Goal: Information Seeking & Learning: Compare options

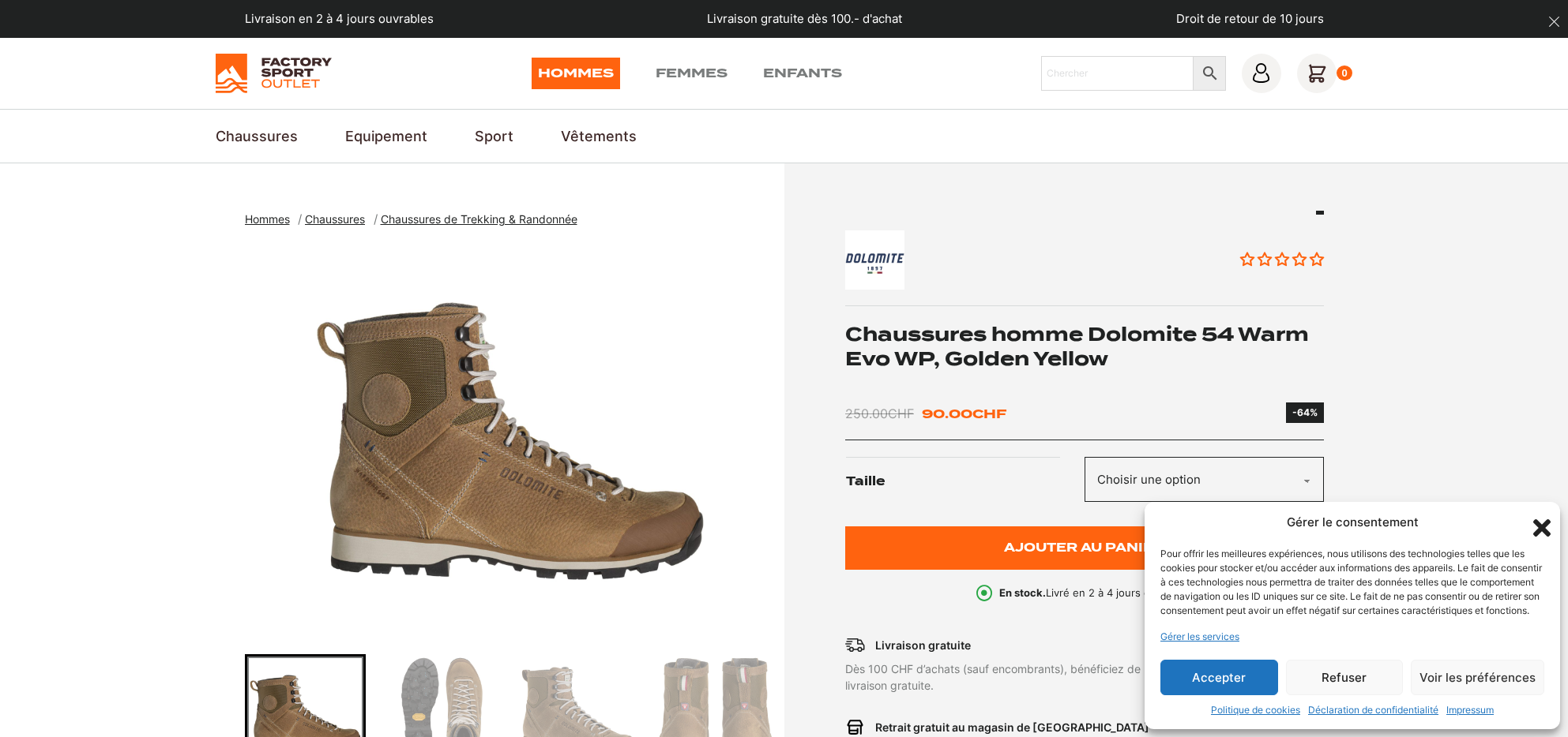
click at [335, 217] on span "Chaussures" at bounding box center [335, 219] width 60 height 13
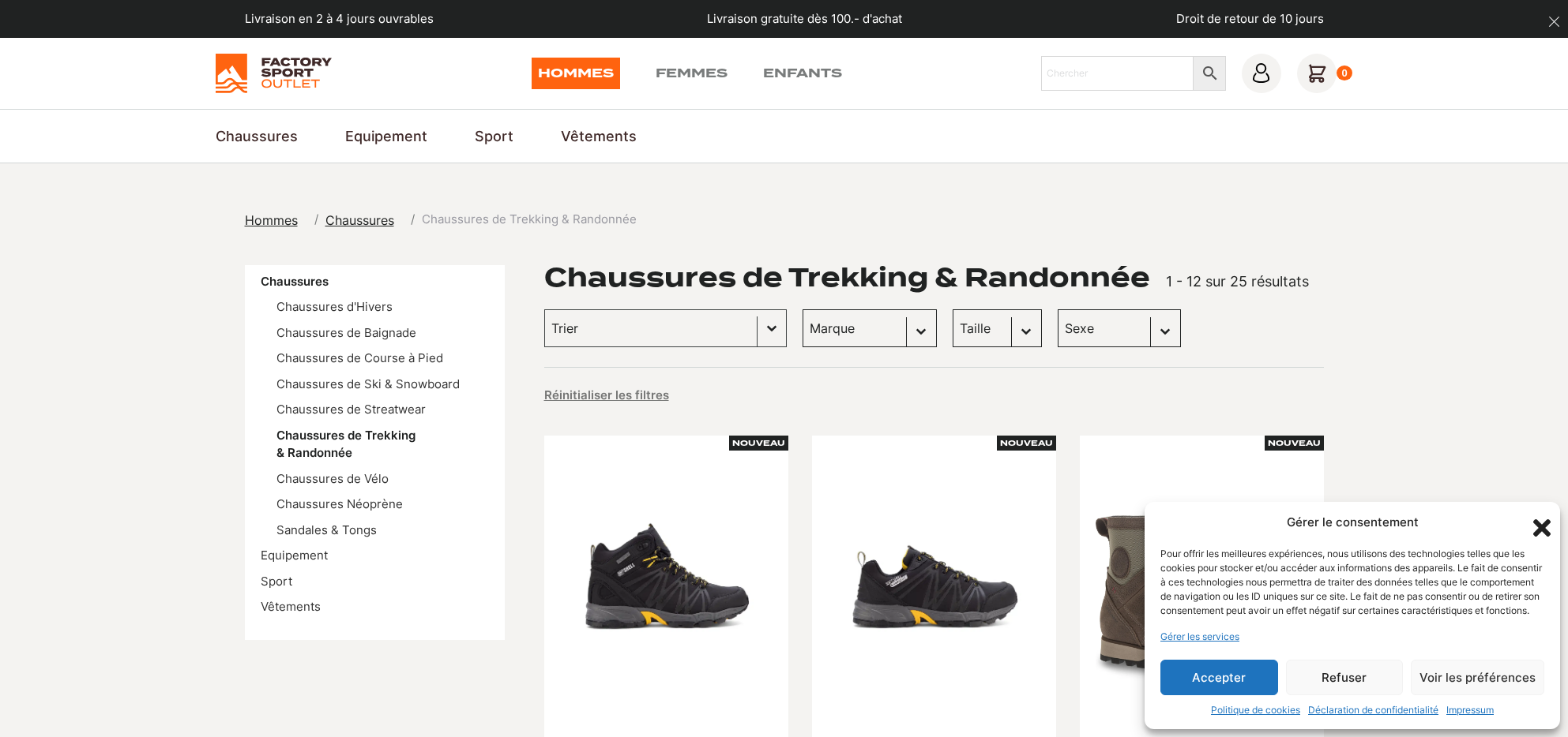
select select "dolomite"
click at [1541, 519] on icon "Fermer la boîte de dialogue" at bounding box center [1542, 528] width 18 height 18
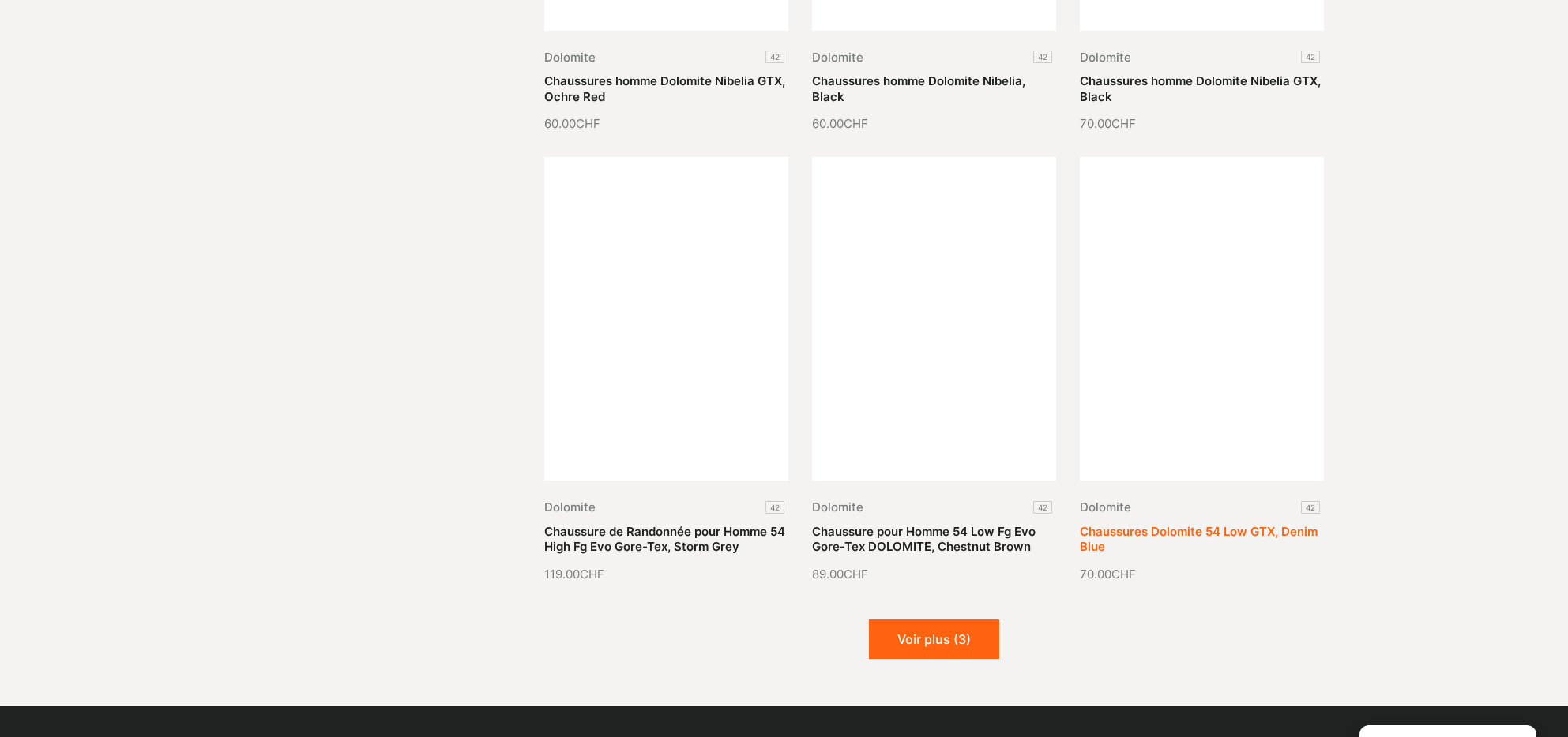
scroll to position [1696, 0]
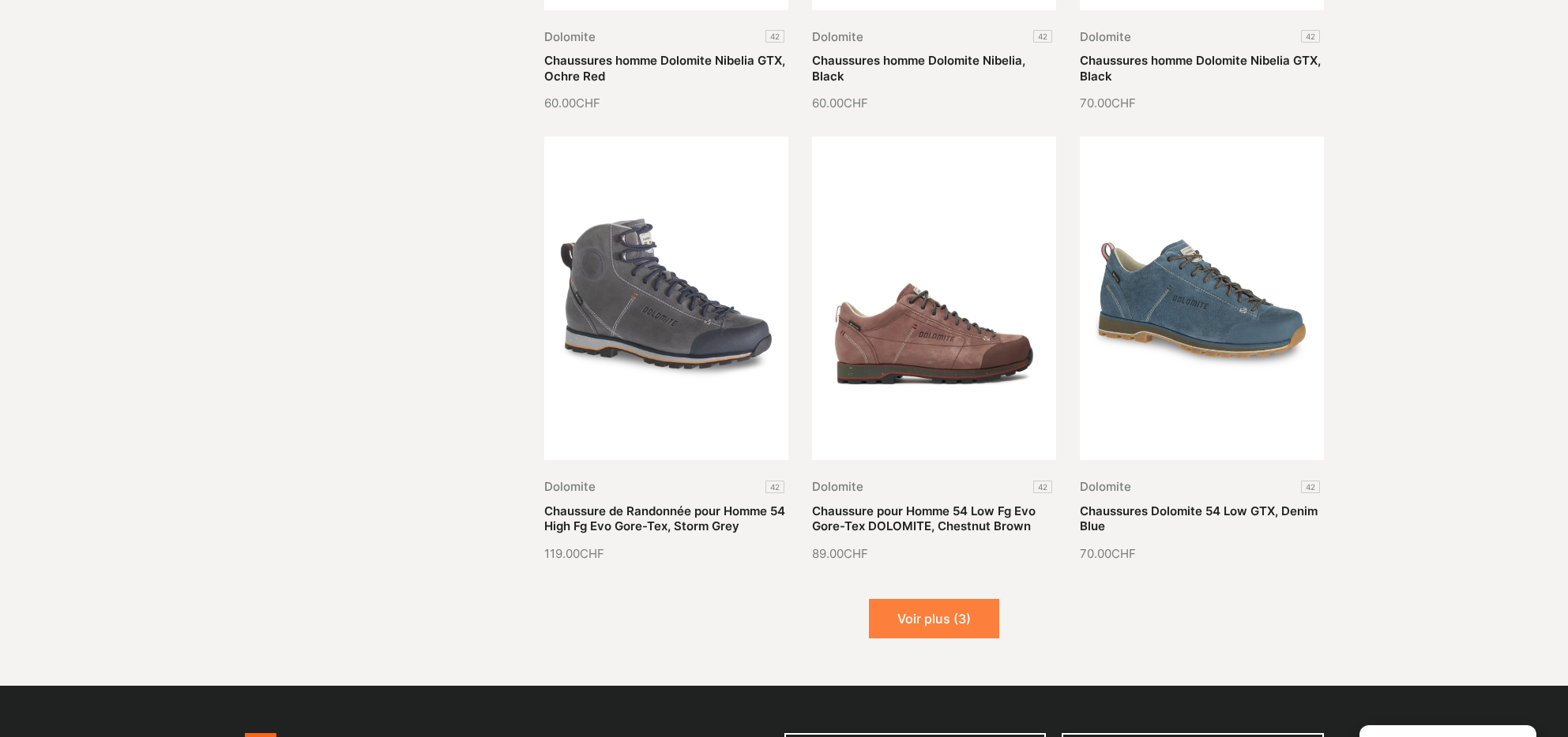
click at [927, 610] on button "Voir plus (3)" at bounding box center [934, 619] width 131 height 39
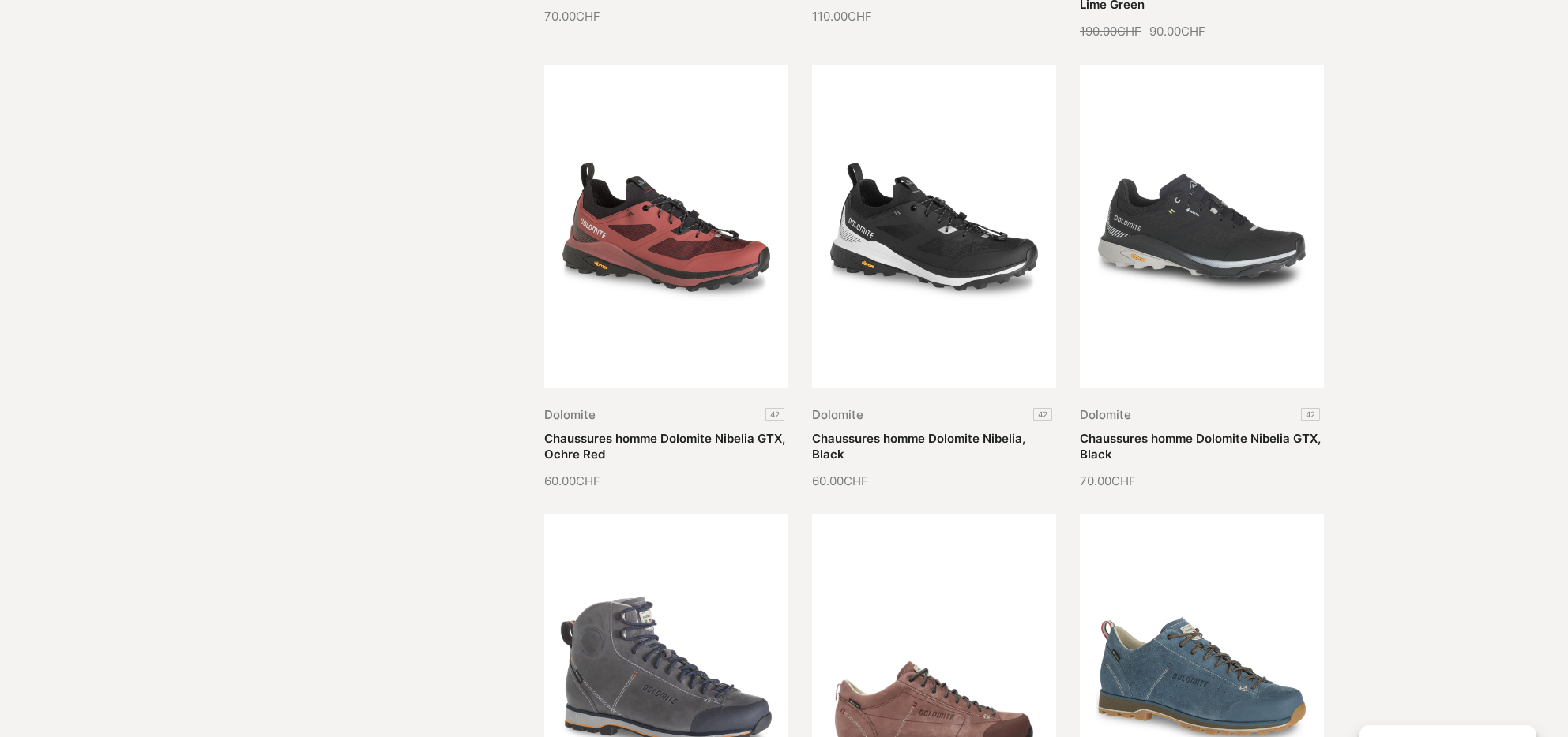
scroll to position [1622, 0]
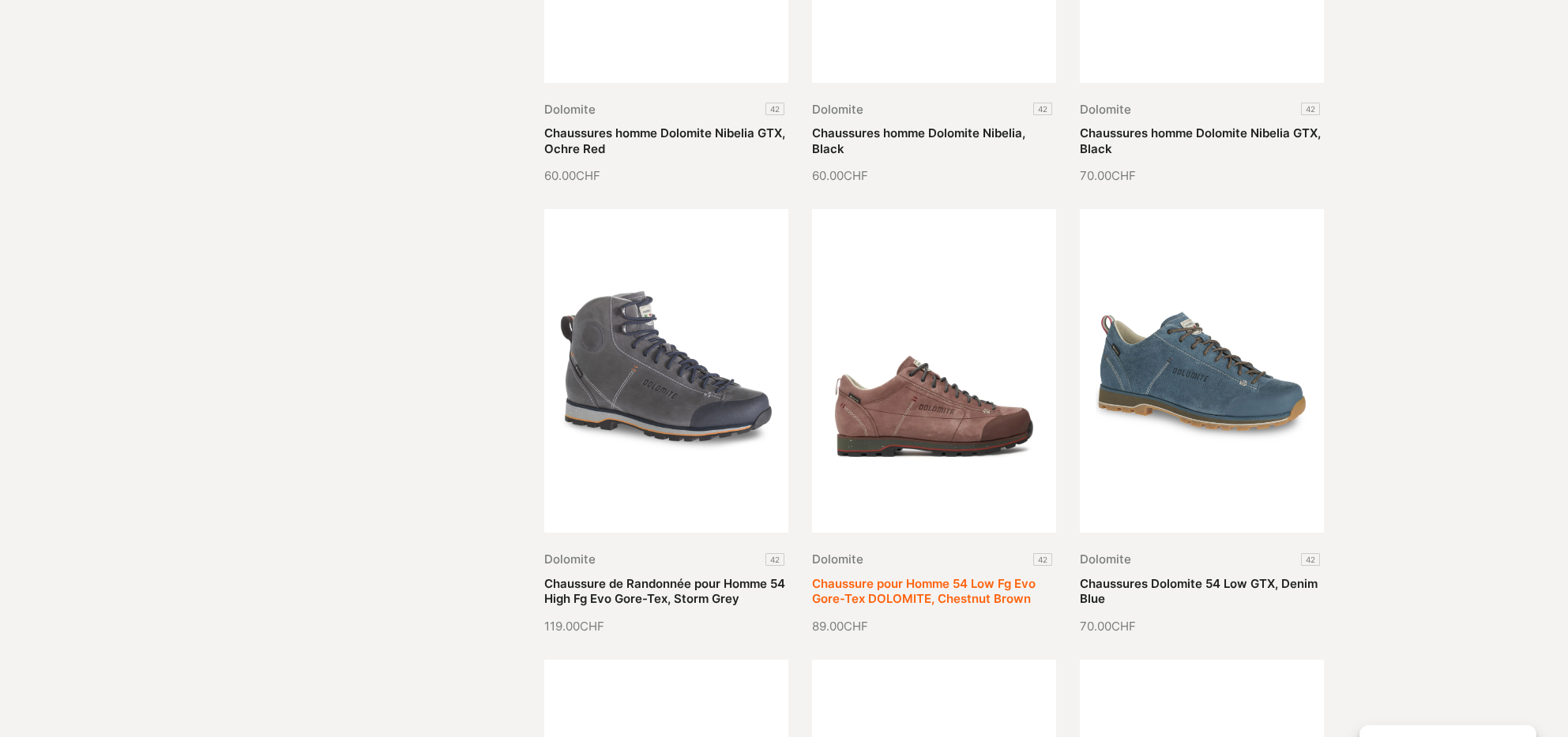
click at [972, 576] on link "Chaussure pour Homme 54 Low Fg Evo Gore-Tex DOLOMITE, Chestnut Brown" at bounding box center [924, 591] width 224 height 31
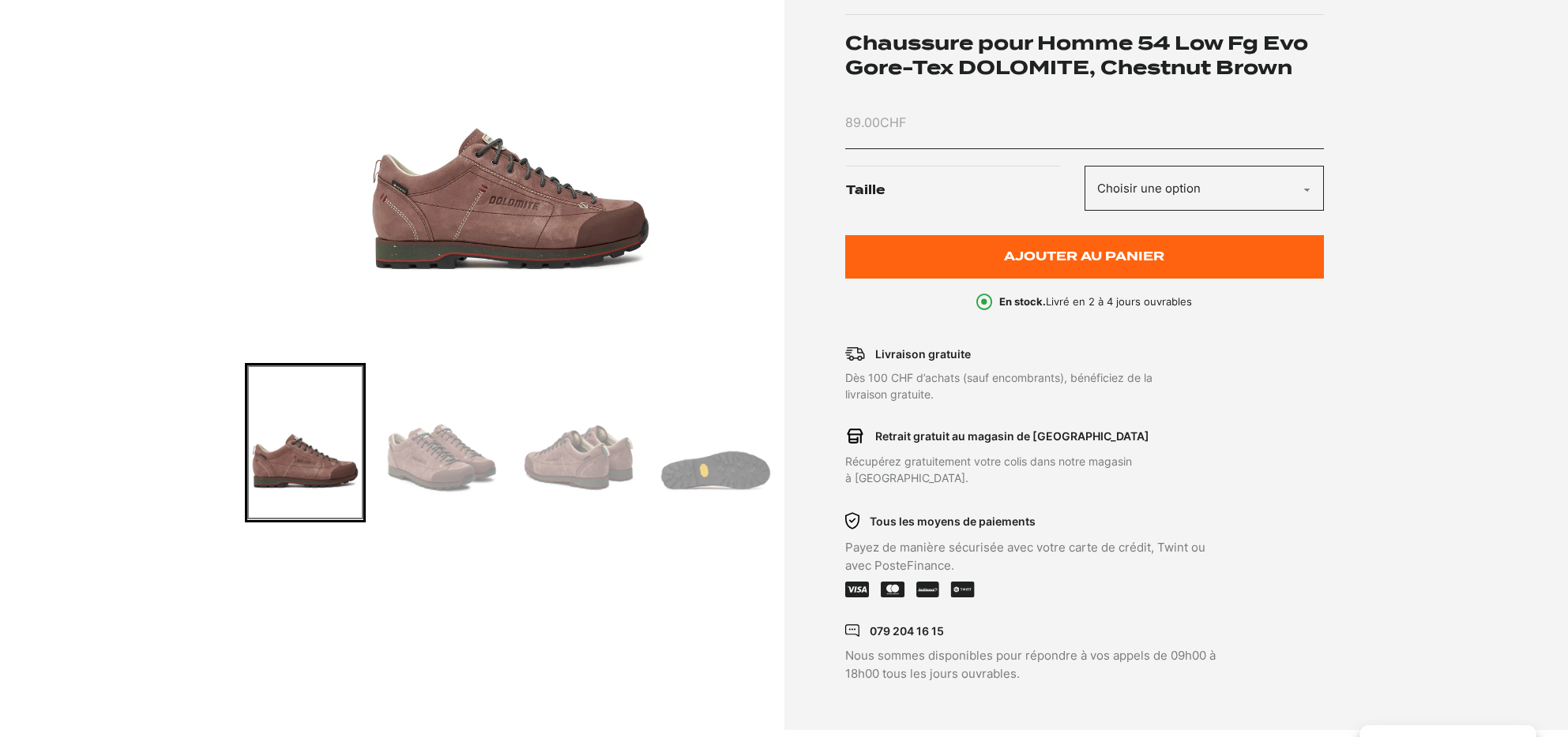
scroll to position [291, 0]
click at [450, 478] on img "Go to slide 2" at bounding box center [442, 442] width 116 height 155
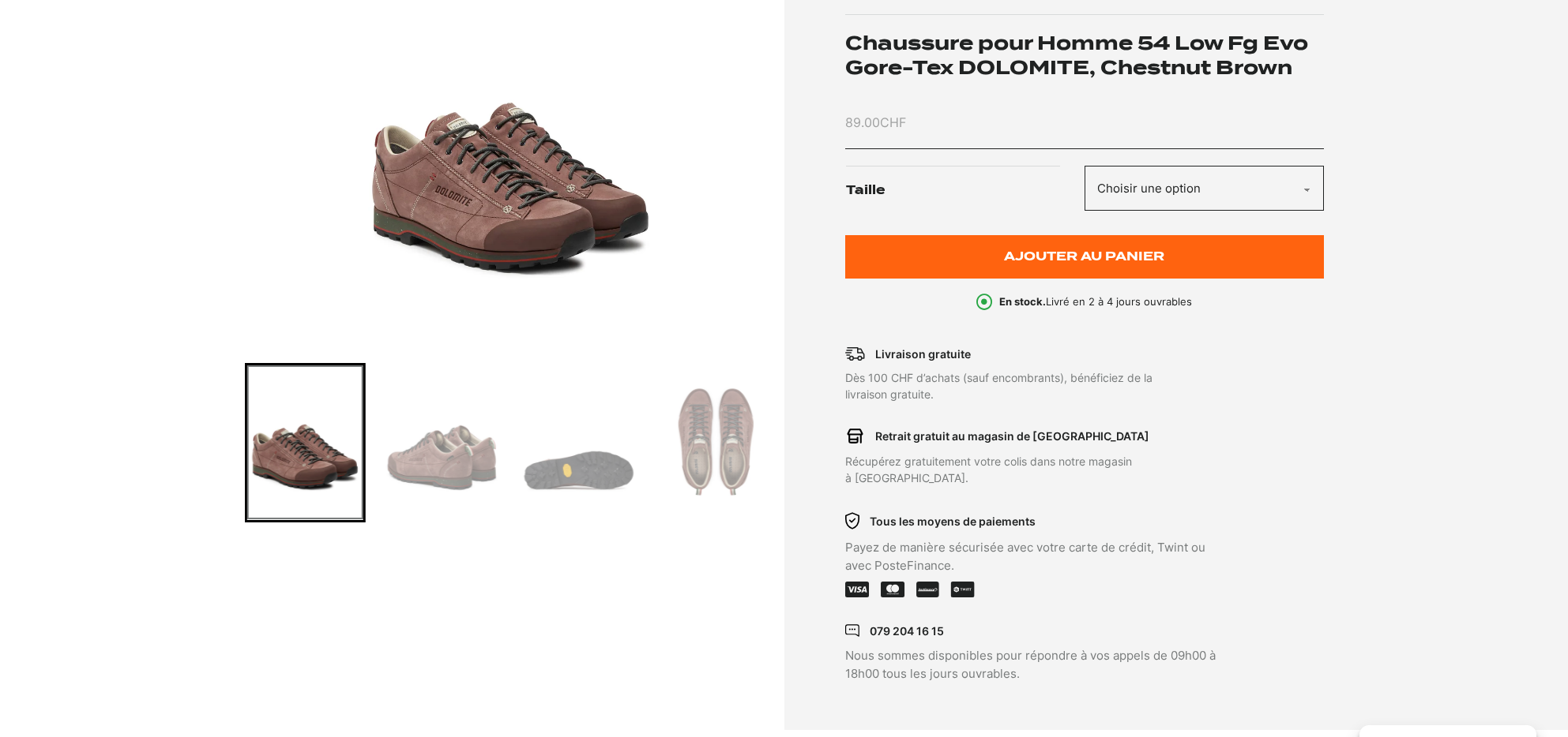
click at [602, 486] on img "Go to slide 4" at bounding box center [579, 442] width 116 height 155
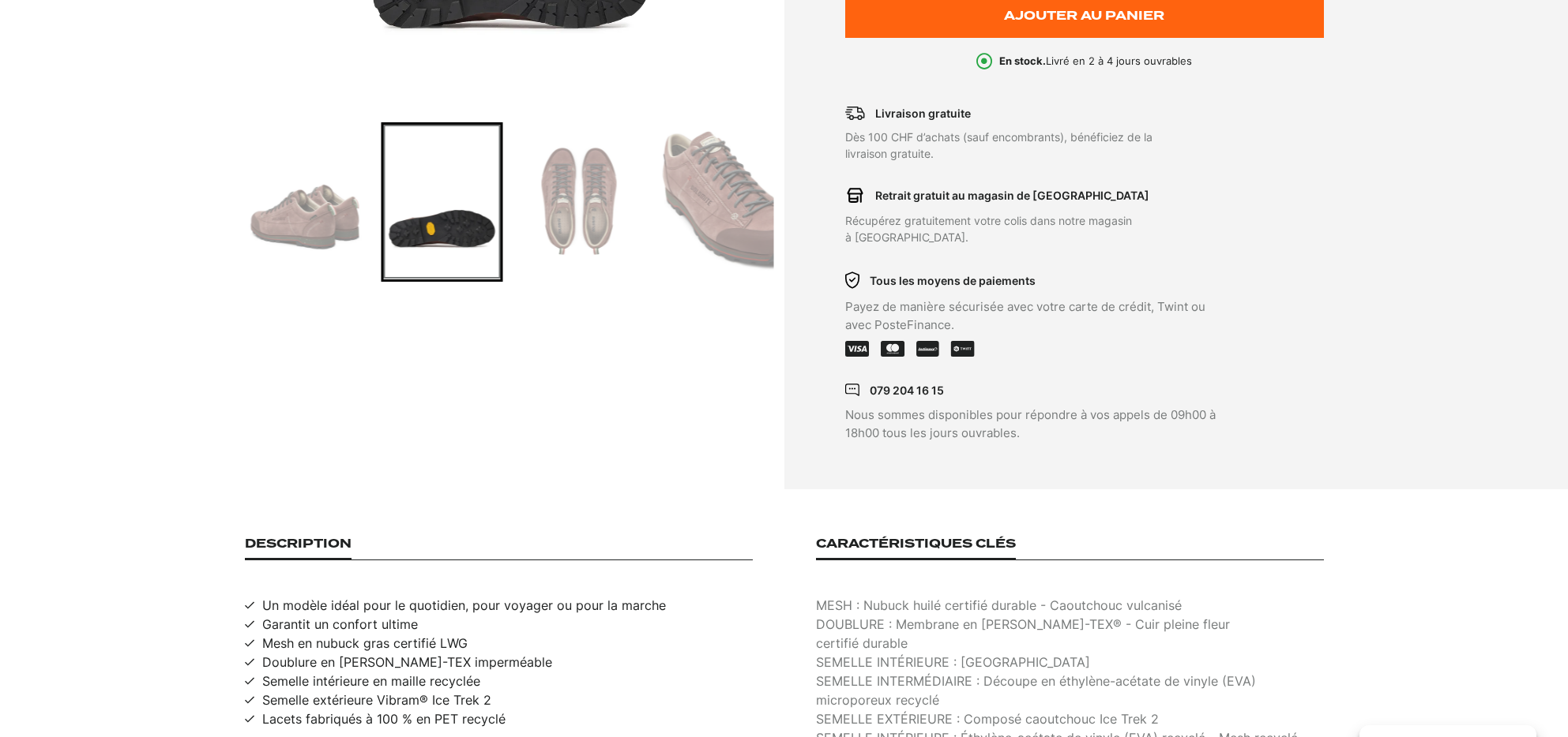
scroll to position [0, 0]
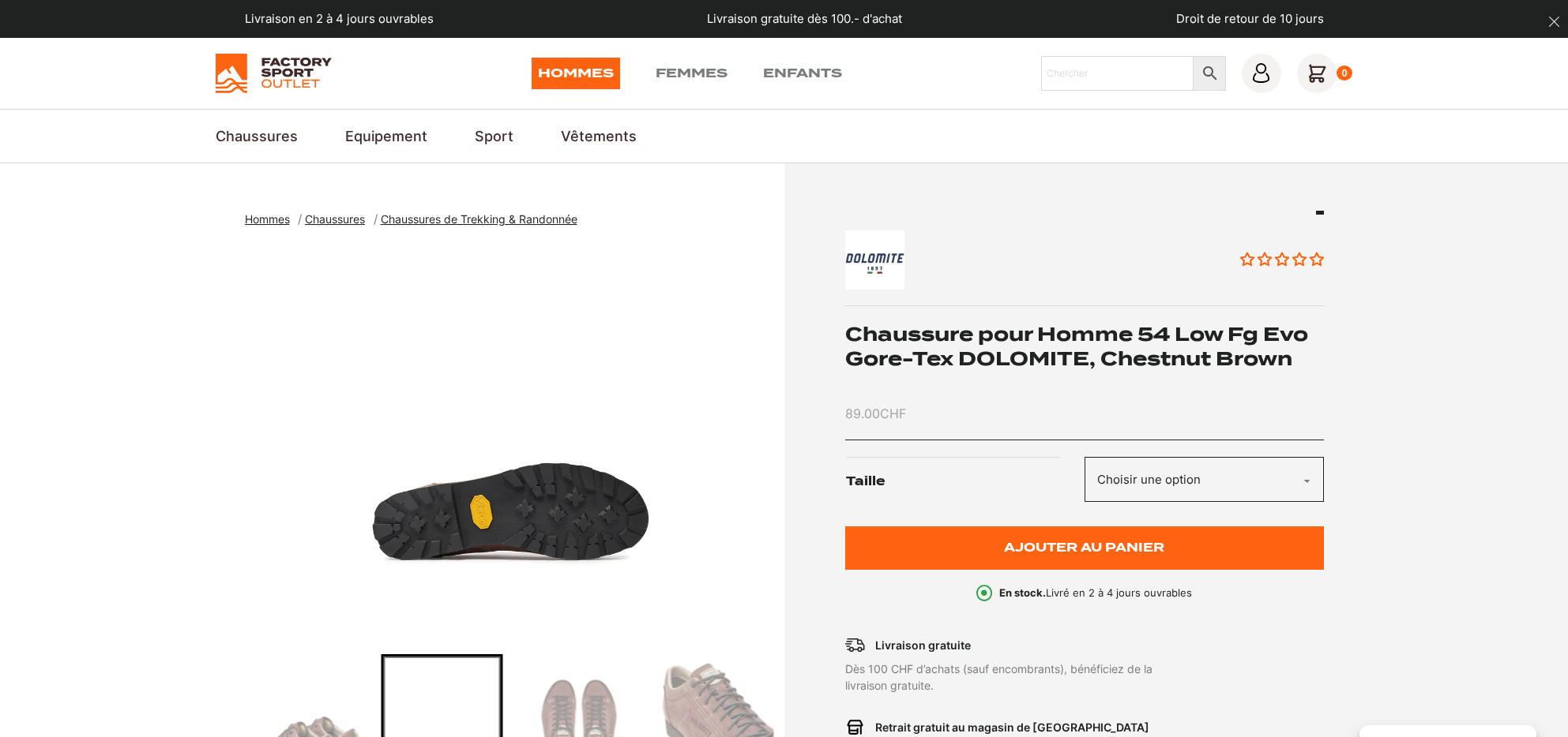
click at [351, 219] on span "Chaussures" at bounding box center [335, 219] width 60 height 13
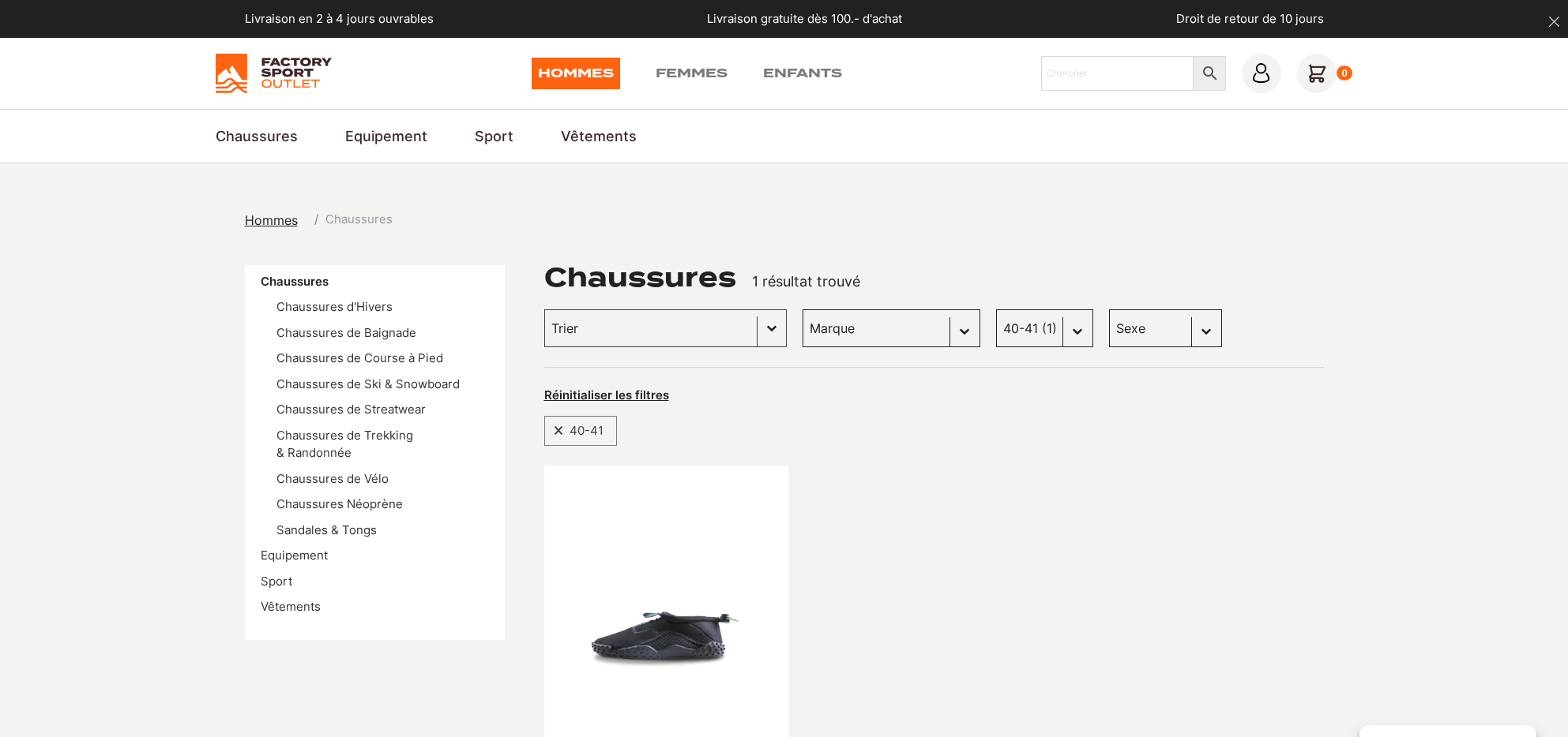
select select "38-39"
